Goal: Information Seeking & Learning: Learn about a topic

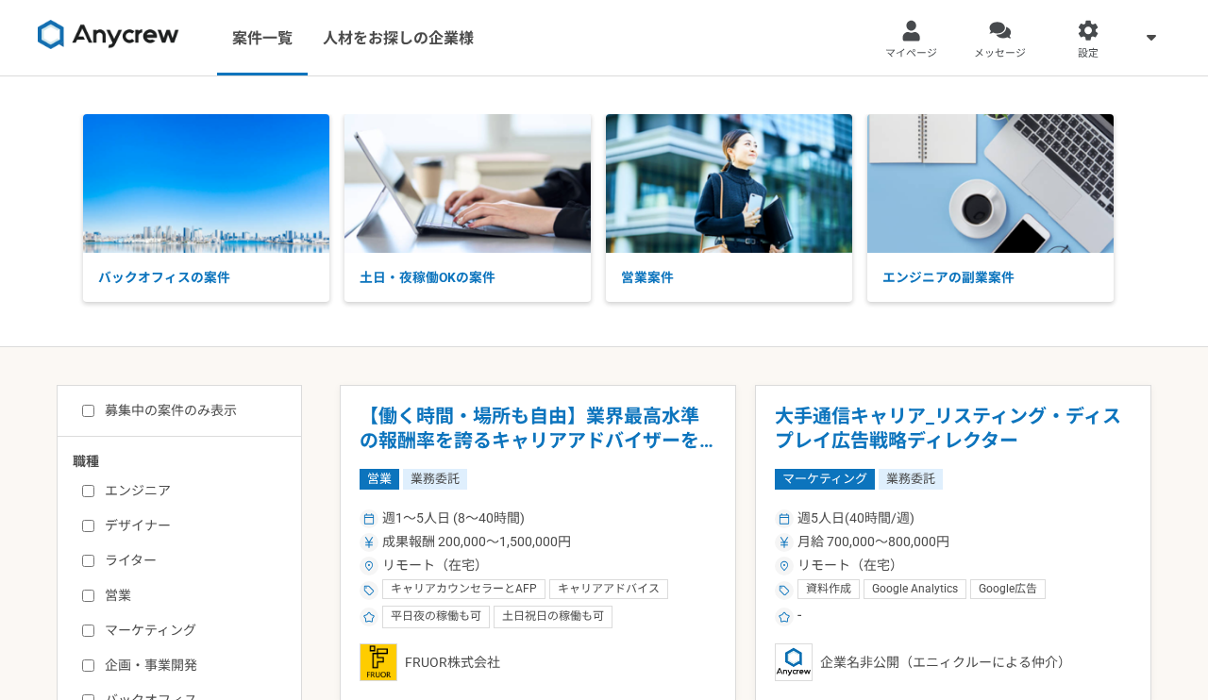
click at [252, 34] on link "案件一覧" at bounding box center [262, 38] width 91 height 76
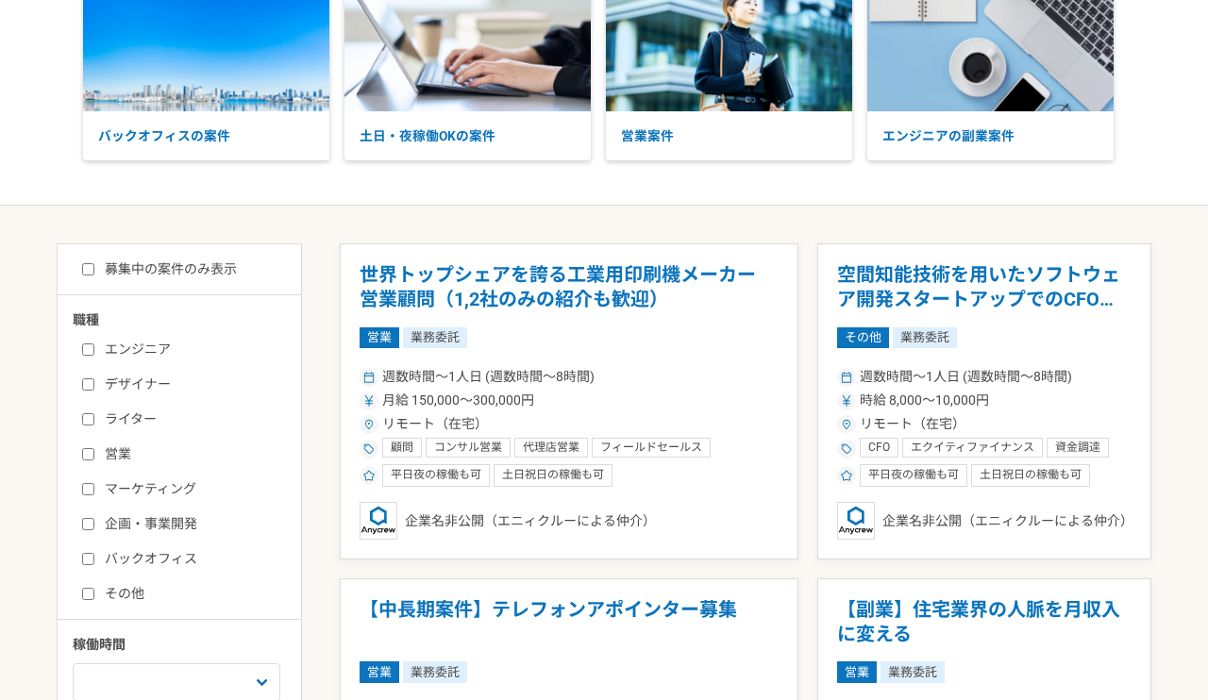
scroll to position [143, 0]
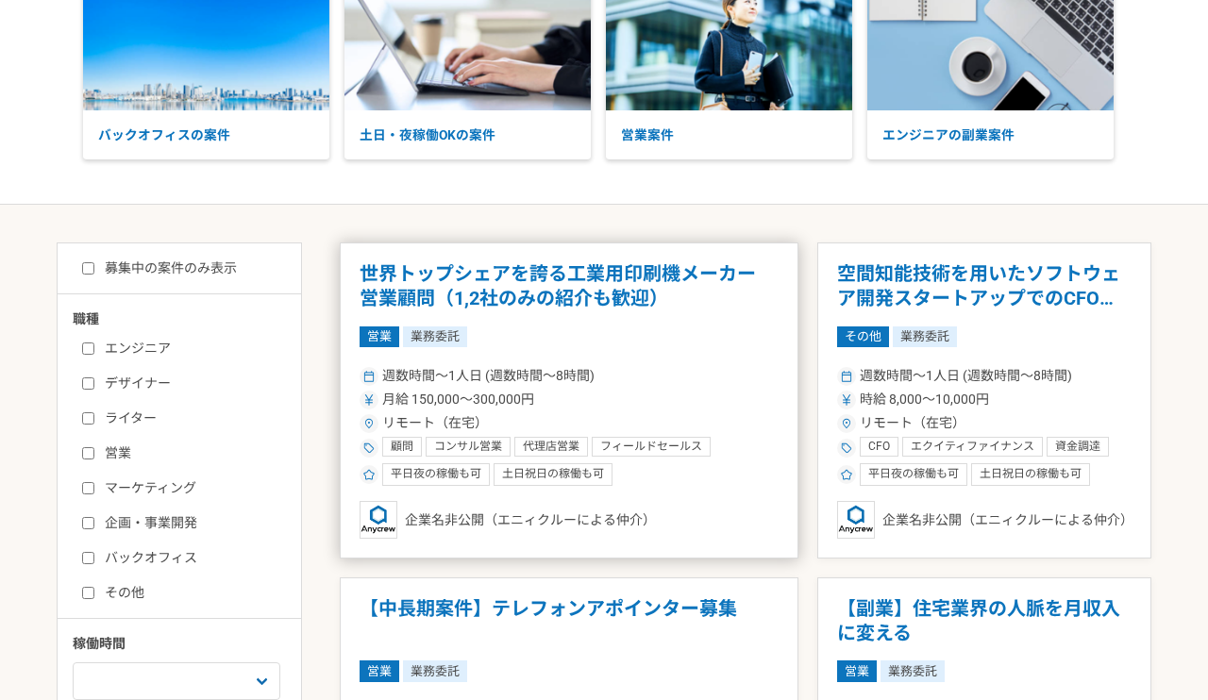
click at [686, 411] on div "週数時間〜1人日 (週数時間〜8時間) 月給 150,000〜300,000円 リモート（在宅） 顧問 コンサル営業 代理店営業 フィールドセールス セールス…" at bounding box center [569, 424] width 419 height 124
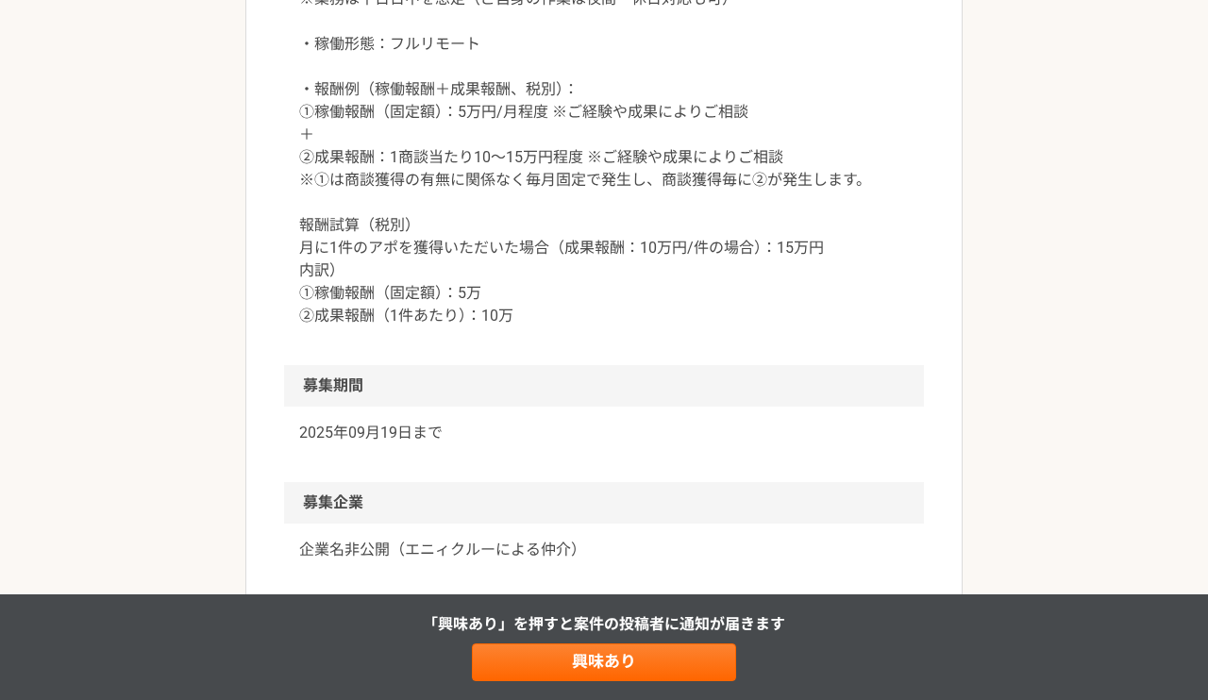
scroll to position [2410, 0]
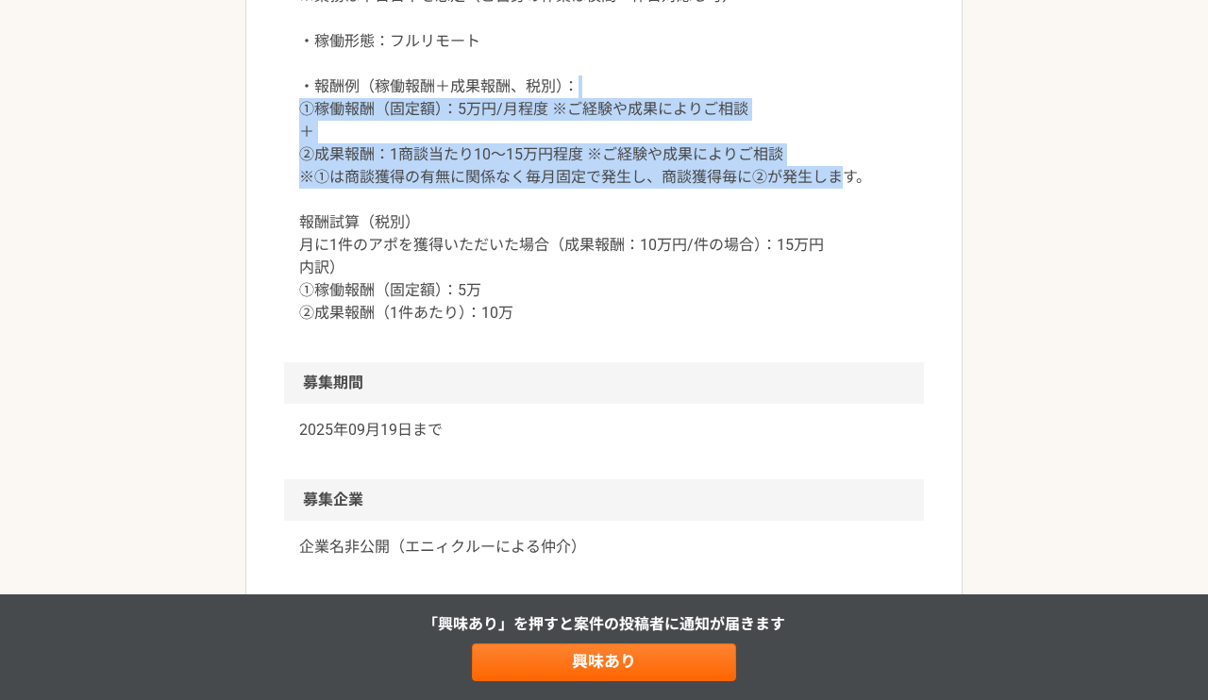
drag, startPoint x: 843, startPoint y: 319, endPoint x: 843, endPoint y: 212, distance: 106.7
click at [843, 212] on p "・稼働量：週数時間~1日（月10時間〜）程度 ※業務は平日日中を想定（ご自身の作業は夜間・休日対応も可） ・稼働形態：フルリモート ・報酬例（稼働報酬＋成果報…" at bounding box center [604, 143] width 610 height 362
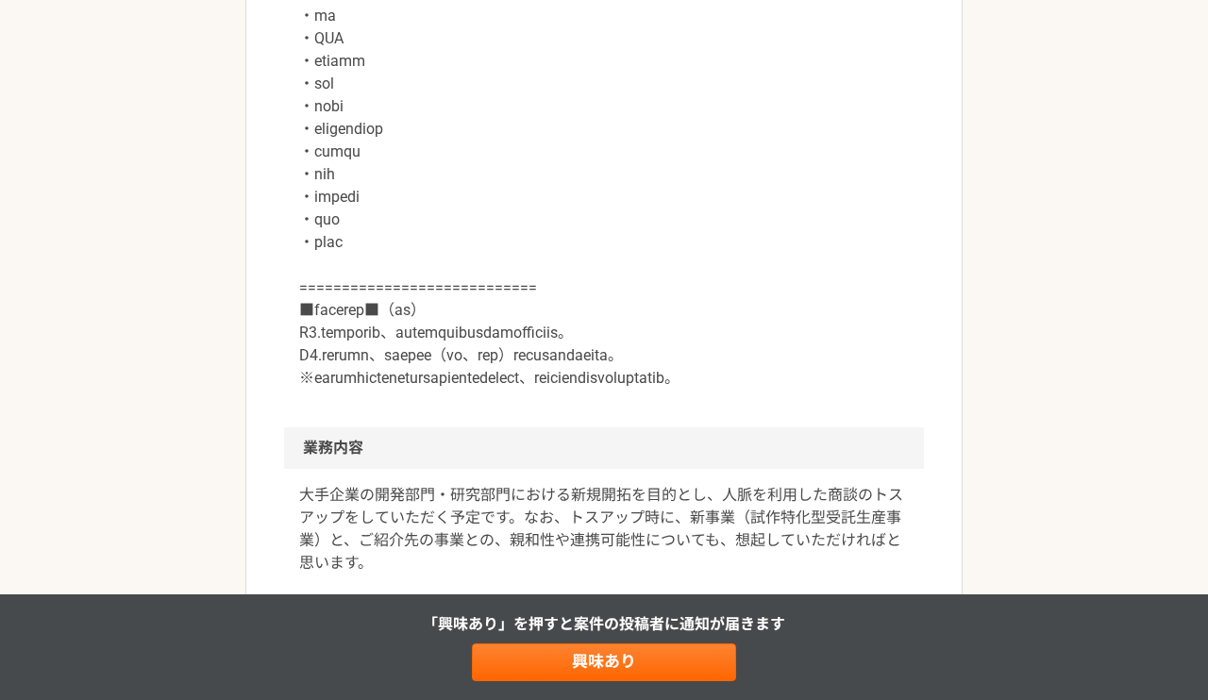
scroll to position [1117, 0]
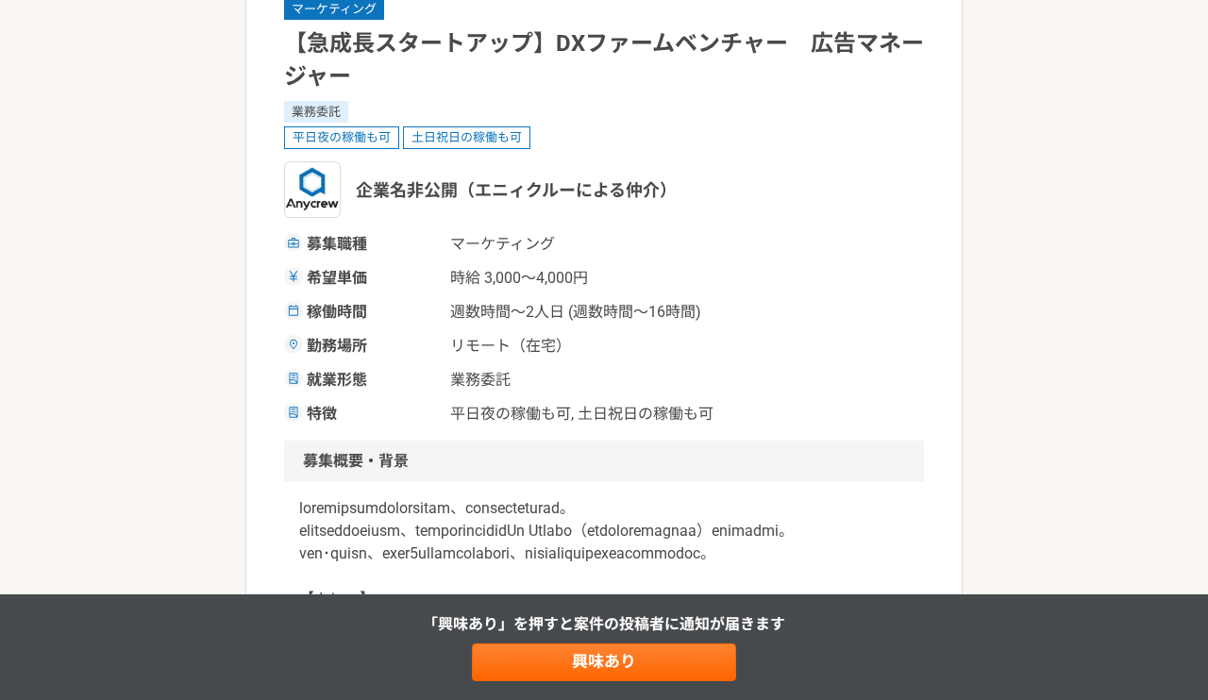
scroll to position [166, 0]
